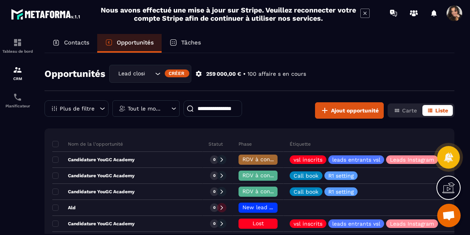
click at [75, 41] on p "Contacts" at bounding box center [76, 42] width 25 height 7
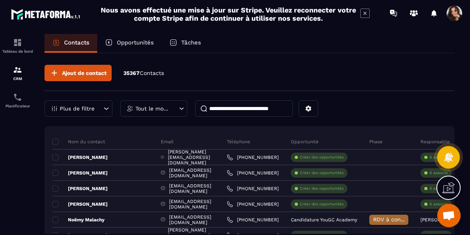
click at [122, 43] on p "Opportunités" at bounding box center [135, 42] width 37 height 7
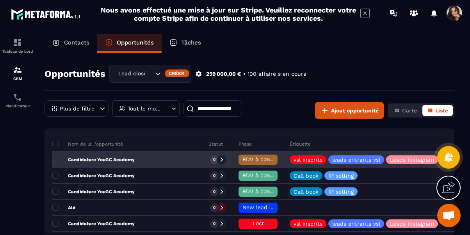
click at [145, 160] on div "Candidature YouGC Academy" at bounding box center [127, 160] width 150 height 16
